Goal: Task Accomplishment & Management: Use online tool/utility

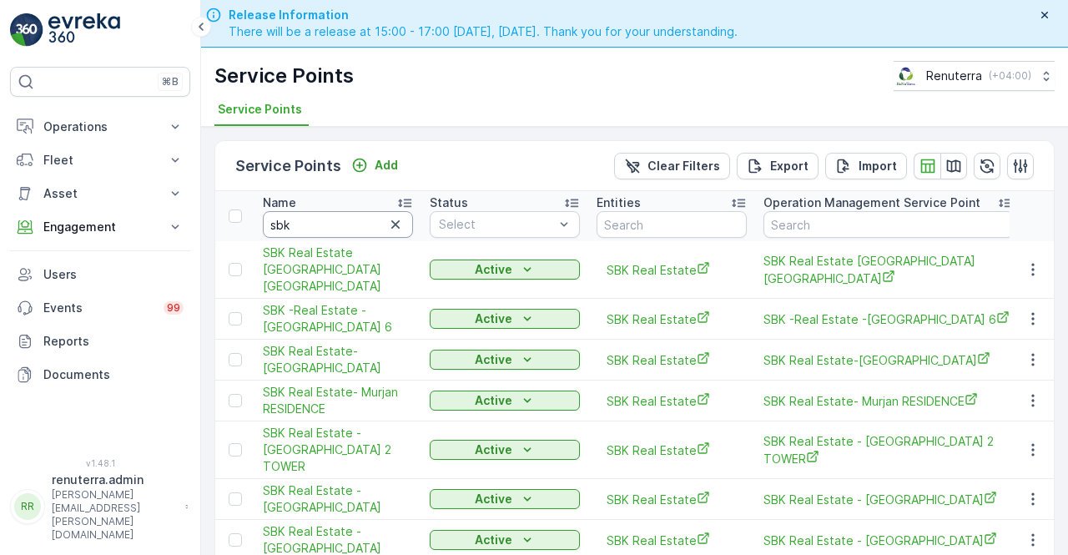
click at [303, 221] on input "sbk" at bounding box center [338, 224] width 150 height 27
type input "s"
type input "tulipa"
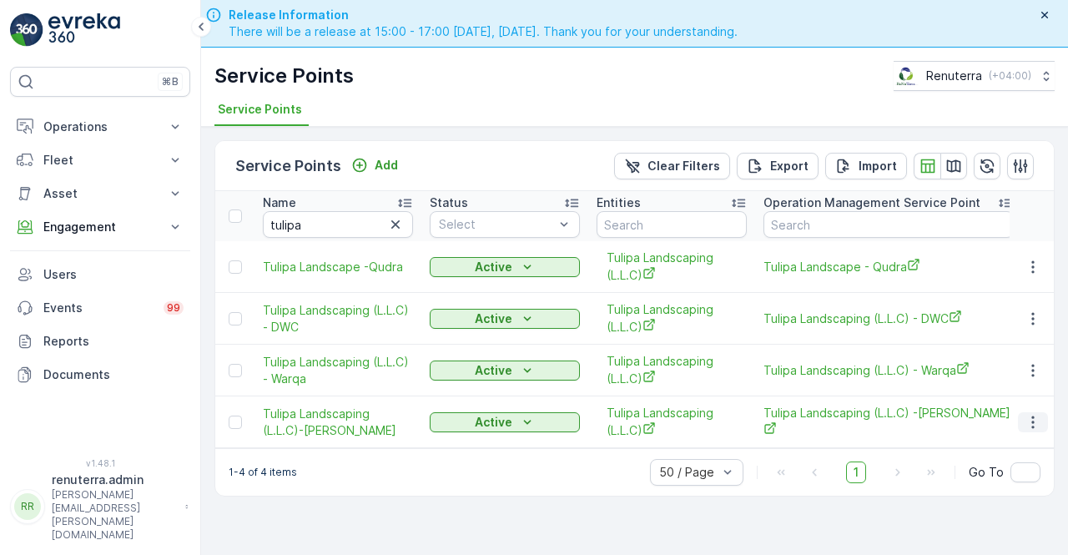
drag, startPoint x: 1044, startPoint y: 415, endPoint x: 1033, endPoint y: 420, distance: 11.9
click at [1044, 415] on button "button" at bounding box center [1033, 422] width 30 height 20
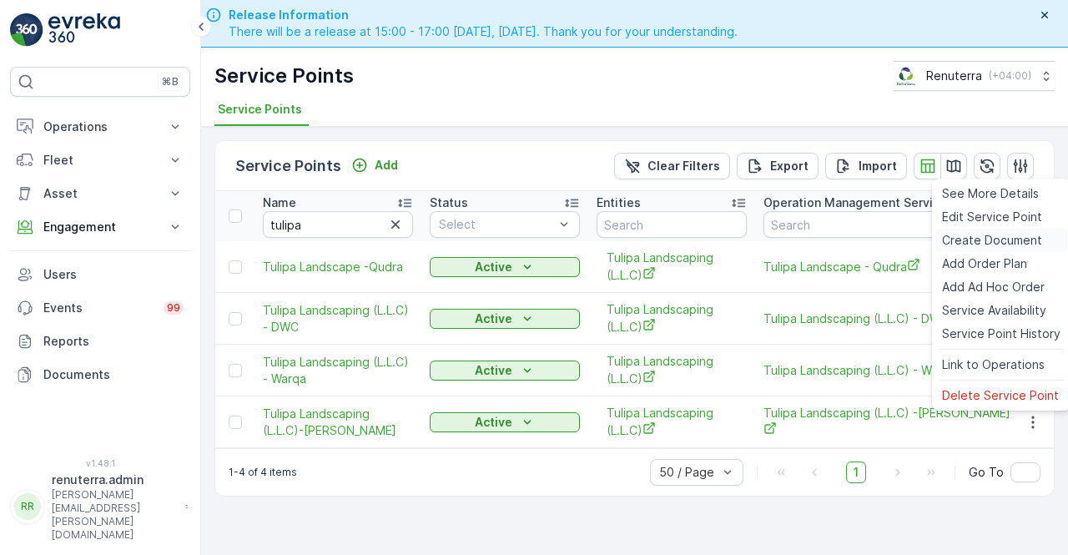
click at [967, 236] on span "Create Document" at bounding box center [992, 240] width 100 height 17
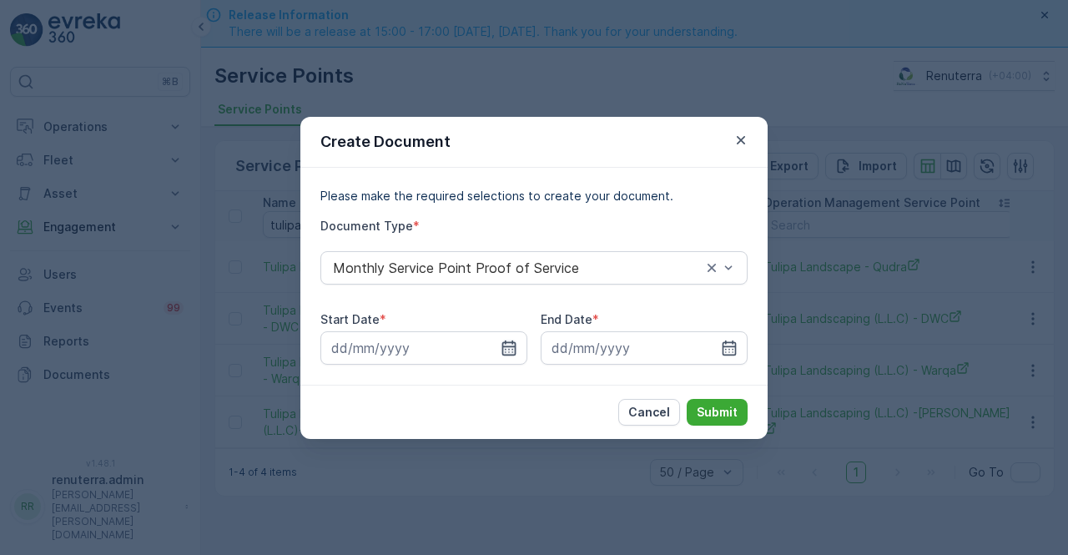
click at [507, 347] on icon "button" at bounding box center [509, 348] width 17 height 17
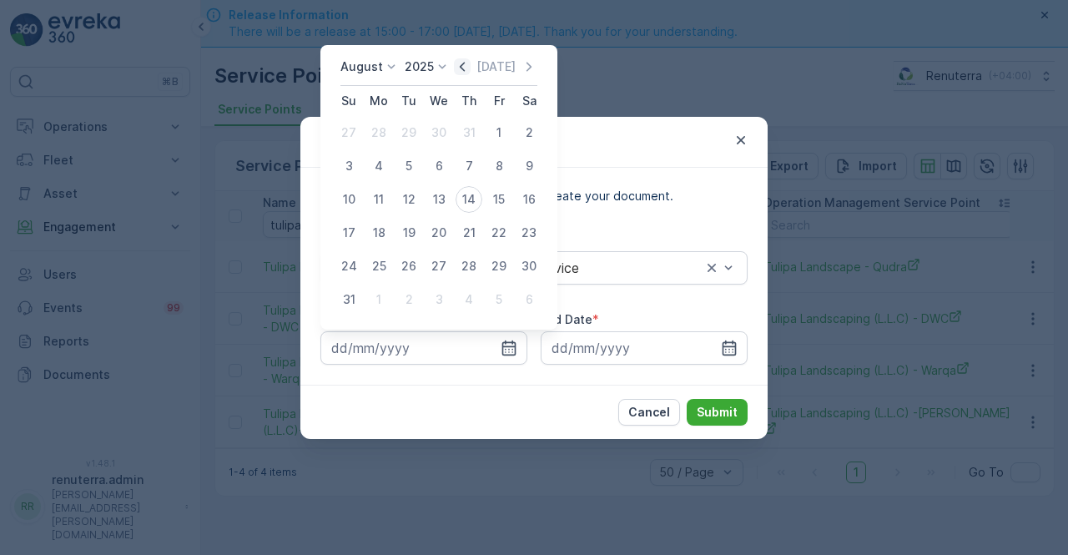
click at [468, 71] on icon "button" at bounding box center [462, 66] width 17 height 17
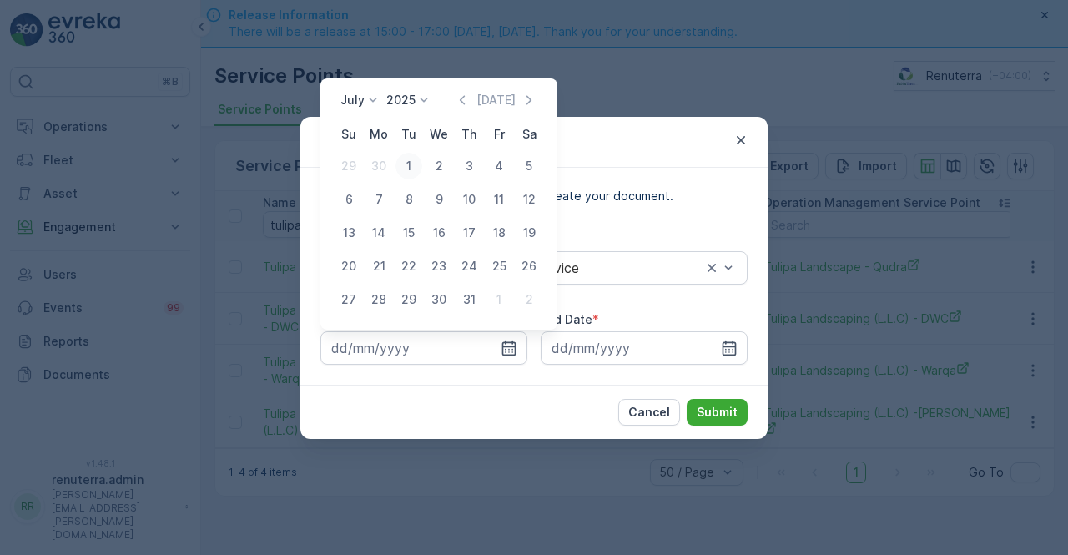
click at [412, 168] on div "1" at bounding box center [408, 166] width 27 height 27
type input "[DATE]"
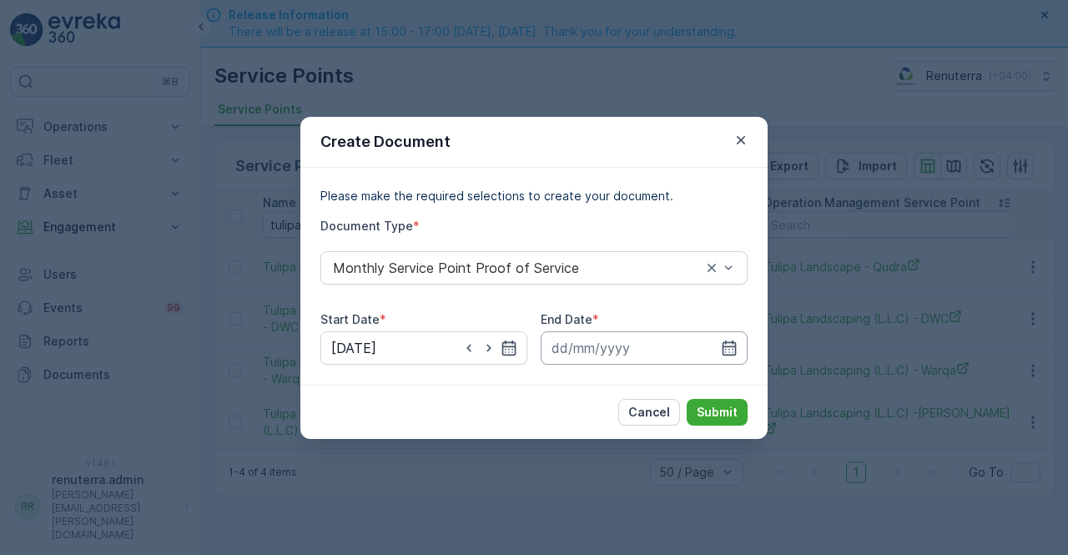
click at [737, 345] on input at bounding box center [644, 347] width 207 height 33
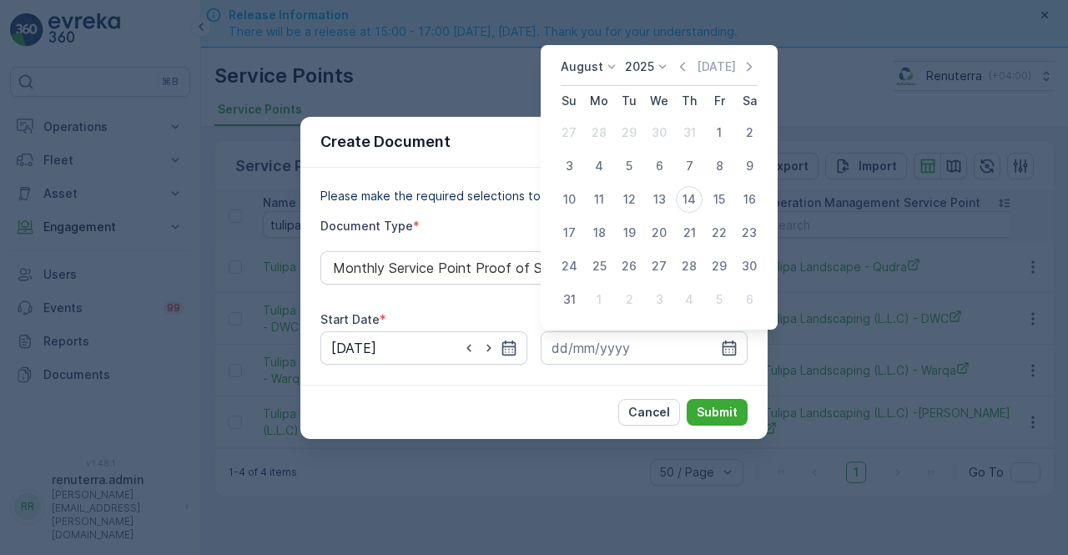
click at [691, 63] on icon "button" at bounding box center [682, 66] width 17 height 17
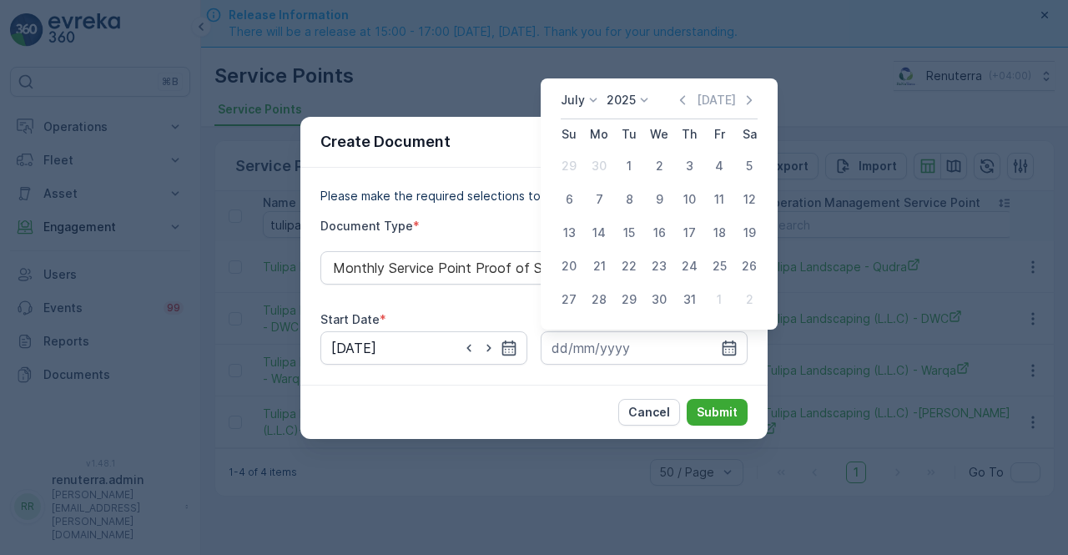
drag, startPoint x: 689, startPoint y: 295, endPoint x: 689, endPoint y: 306, distance: 10.8
click at [689, 299] on div "31" at bounding box center [689, 299] width 27 height 27
type input "[DATE]"
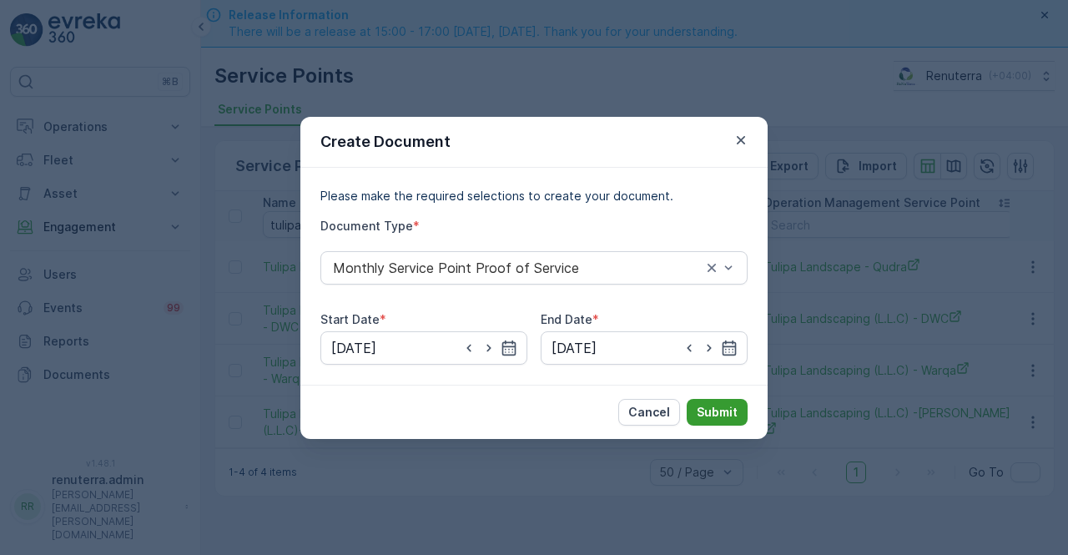
click at [712, 407] on p "Submit" at bounding box center [717, 412] width 41 height 17
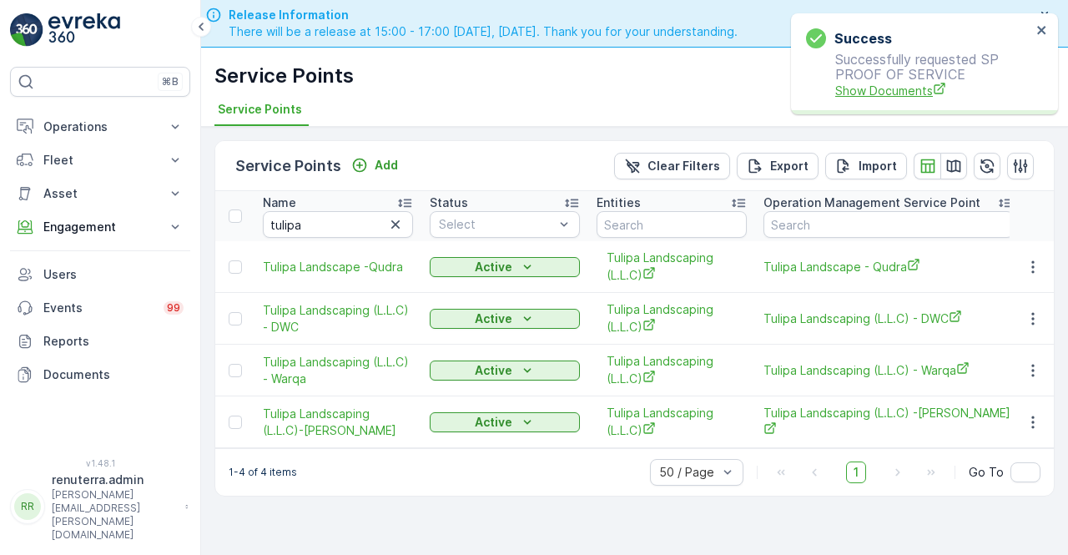
click at [874, 82] on span "Show Documents" at bounding box center [933, 91] width 196 height 18
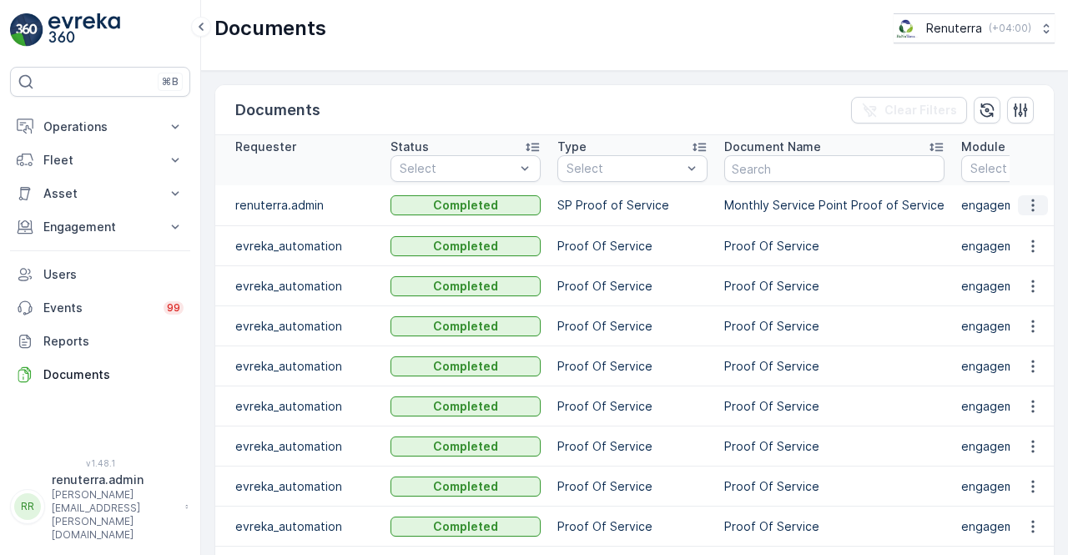
click at [1026, 206] on icon "button" at bounding box center [1032, 205] width 17 height 17
click at [1016, 228] on span "See Details" at bounding box center [1028, 228] width 64 height 17
